Goal: Transaction & Acquisition: Purchase product/service

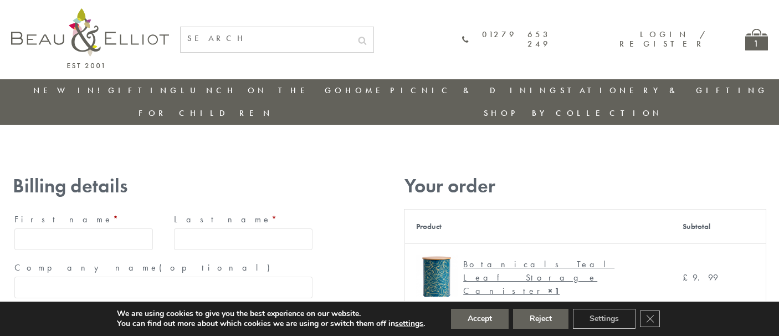
type input "[EMAIL_ADDRESS][DOMAIN_NAME]"
type input "[PERSON_NAME]"
type input "23, [GEOGRAPHIC_DATA], [GEOGRAPHIC_DATA]"
type input "[GEOGRAPHIC_DATA]"
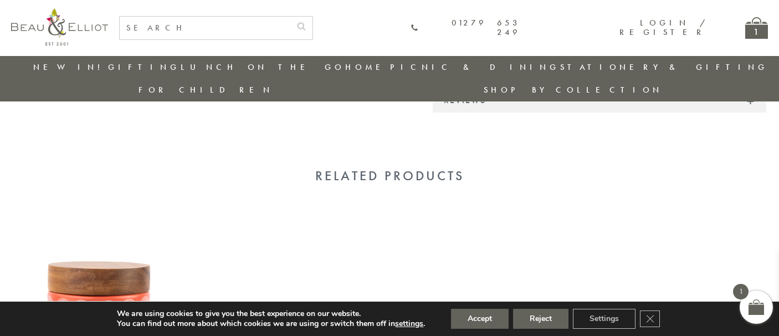
scroll to position [969, 0]
